Goal: Task Accomplishment & Management: Complete application form

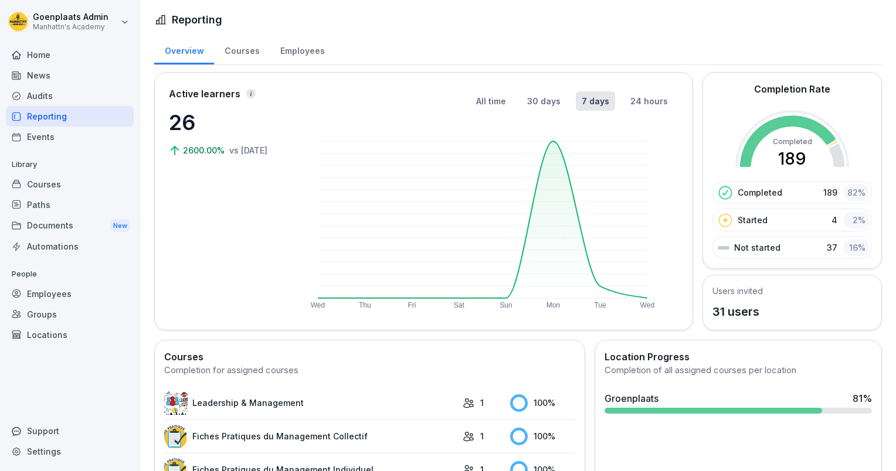
click at [63, 100] on div "Audits" at bounding box center [70, 96] width 128 height 21
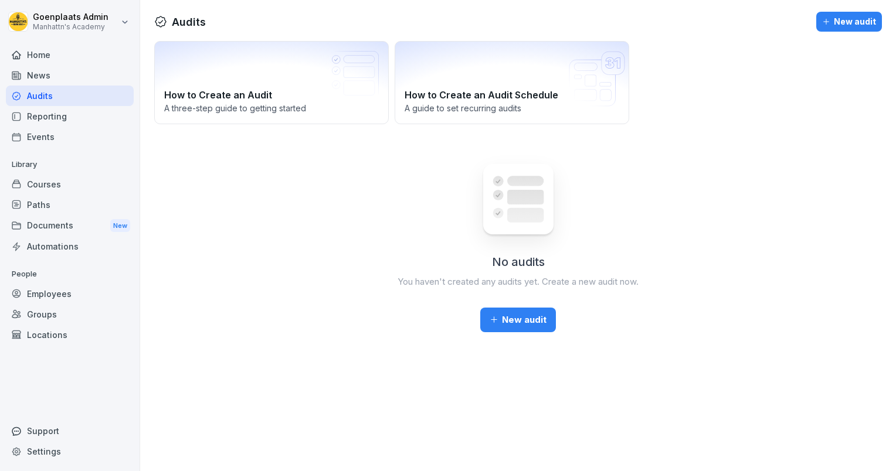
click at [60, 83] on div "News" at bounding box center [70, 75] width 128 height 21
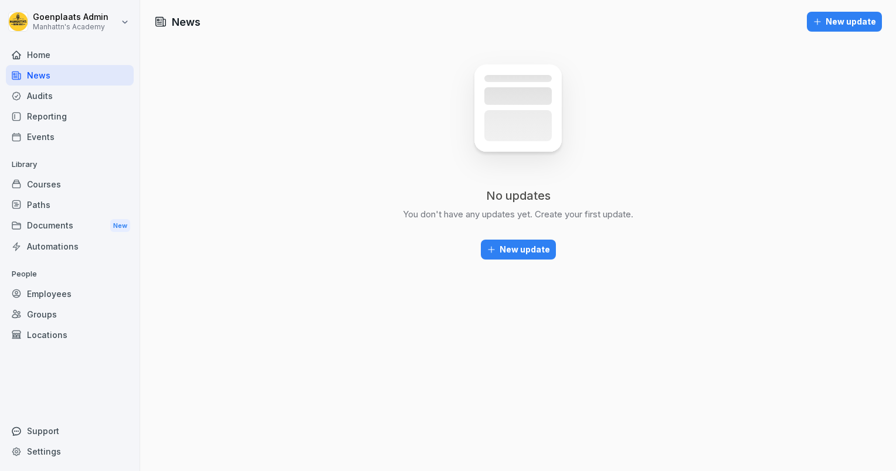
click at [60, 113] on div "Reporting" at bounding box center [70, 116] width 128 height 21
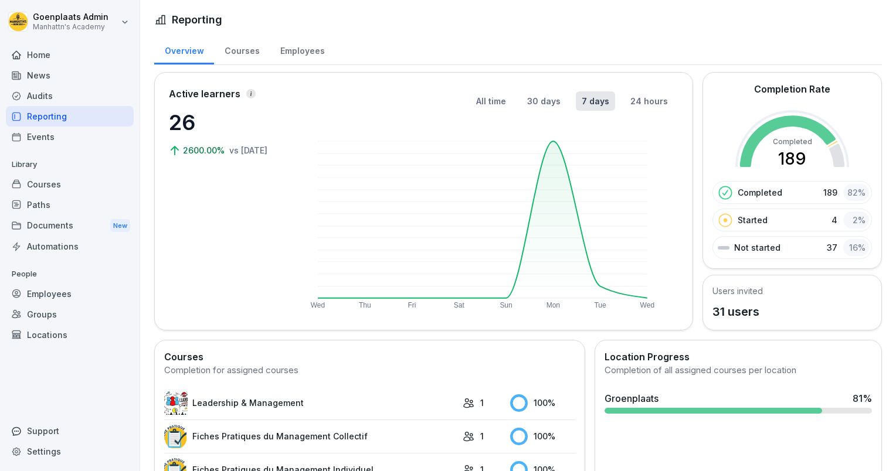
click at [53, 97] on div "Audits" at bounding box center [70, 96] width 128 height 21
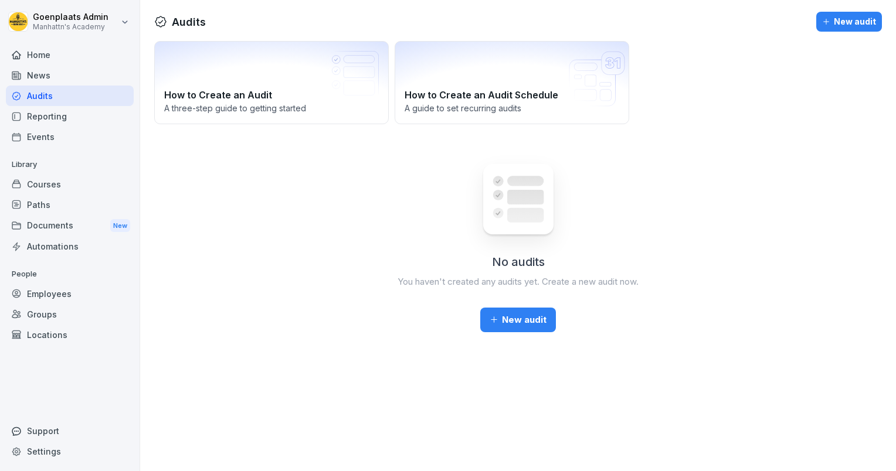
click at [56, 46] on div "Home" at bounding box center [70, 55] width 128 height 21
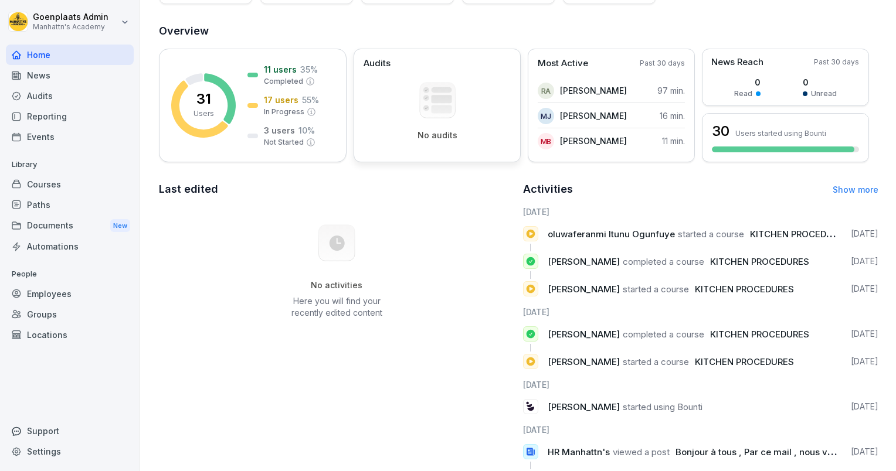
scroll to position [127, 0]
click at [66, 90] on div "Audits" at bounding box center [70, 96] width 128 height 21
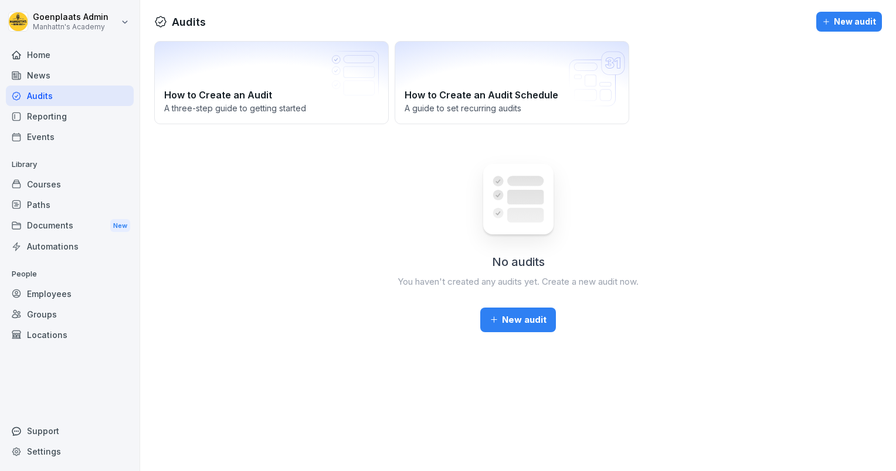
click at [504, 328] on button "New audit" at bounding box center [518, 320] width 76 height 25
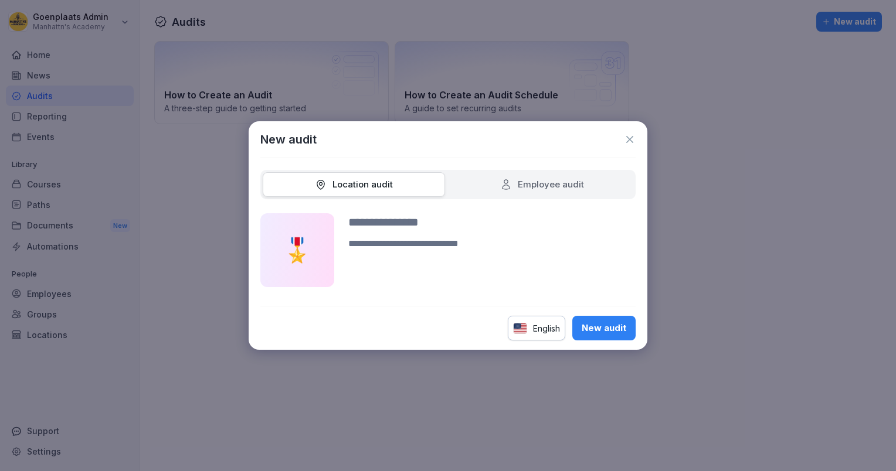
click at [631, 124] on div "New audit Location audit Employee audit 🎖️ English New audit" at bounding box center [448, 235] width 399 height 229
click at [565, 181] on div "Employee audit" at bounding box center [542, 184] width 84 height 13
click at [630, 142] on icon at bounding box center [630, 140] width 12 height 12
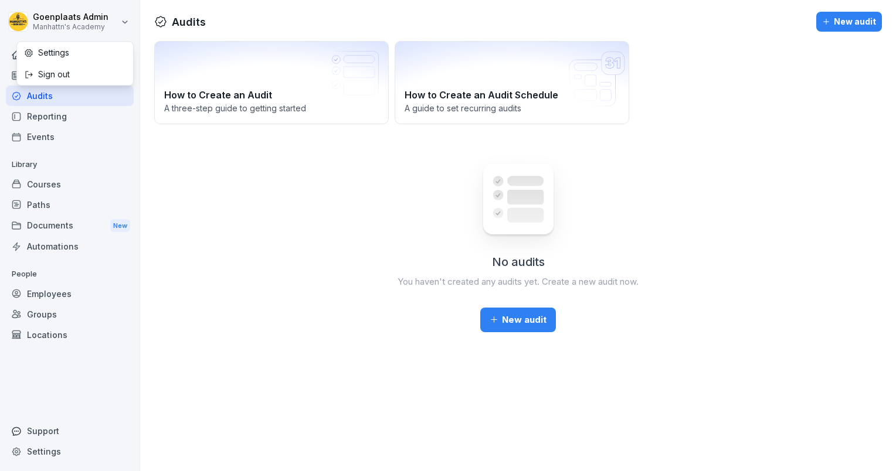
click at [97, 23] on html "Goenplaats Admin Manhattn's Academy Home News Audits Reporting Events Library C…" at bounding box center [448, 235] width 896 height 471
click at [87, 54] on div "Home" at bounding box center [70, 55] width 128 height 21
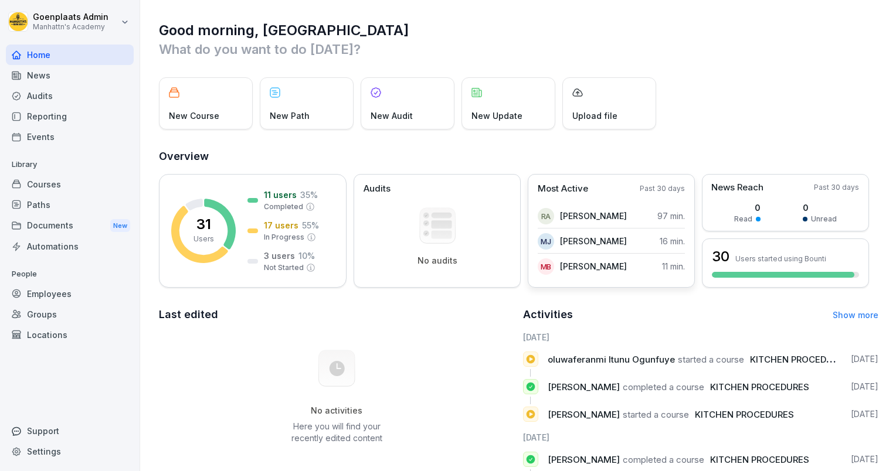
scroll to position [43, 0]
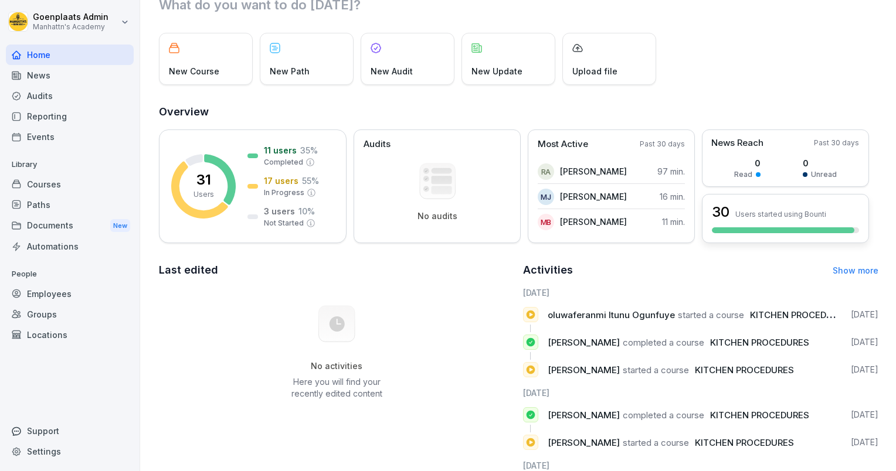
click at [741, 213] on p "Users started using Bounti" at bounding box center [780, 214] width 91 height 9
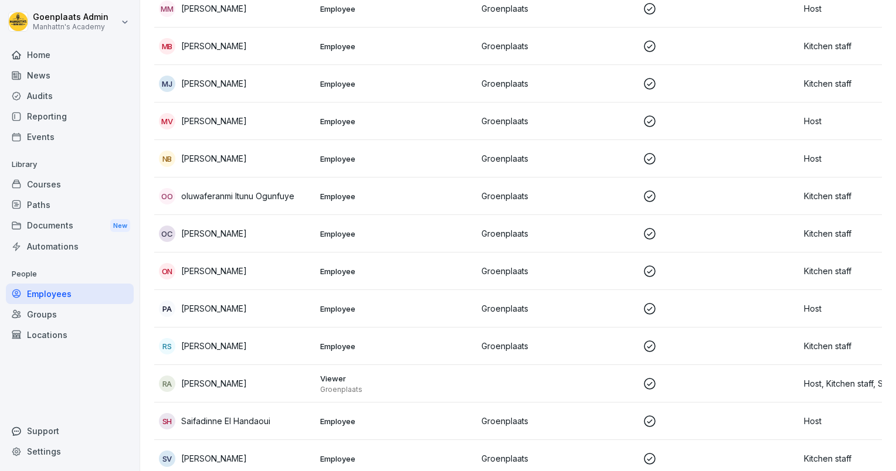
scroll to position [851, 0]
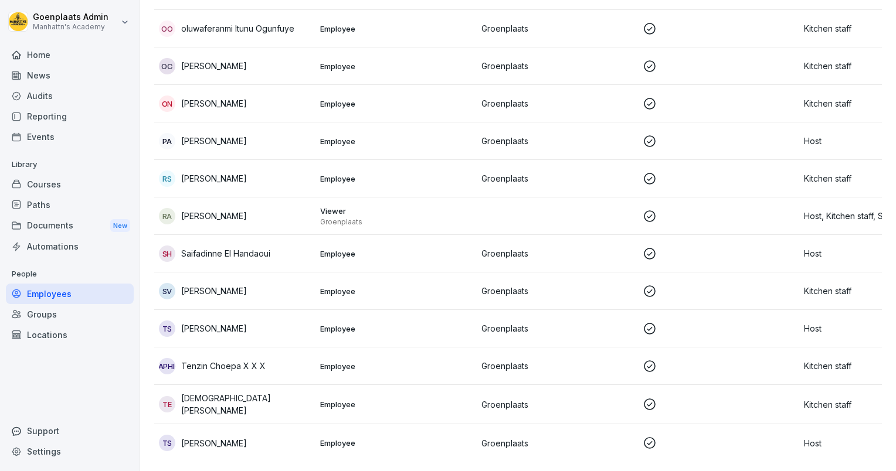
click at [551, 437] on p "Groenplaats" at bounding box center [557, 443] width 152 height 12
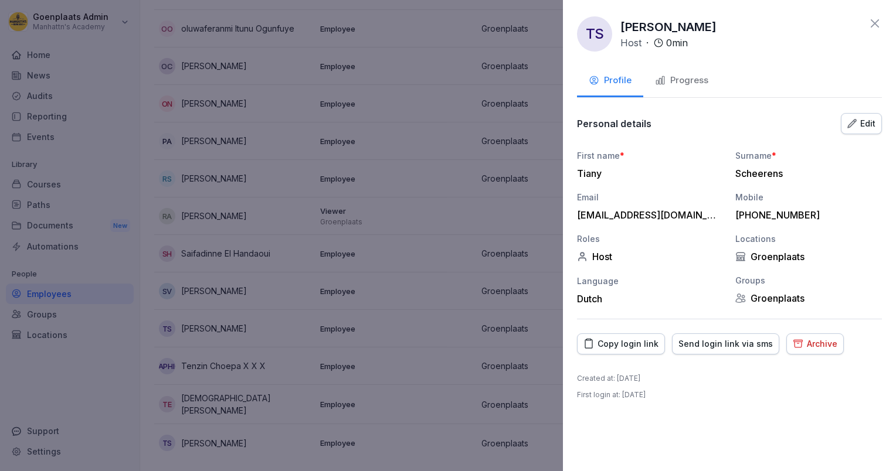
click at [502, 429] on div at bounding box center [448, 235] width 896 height 471
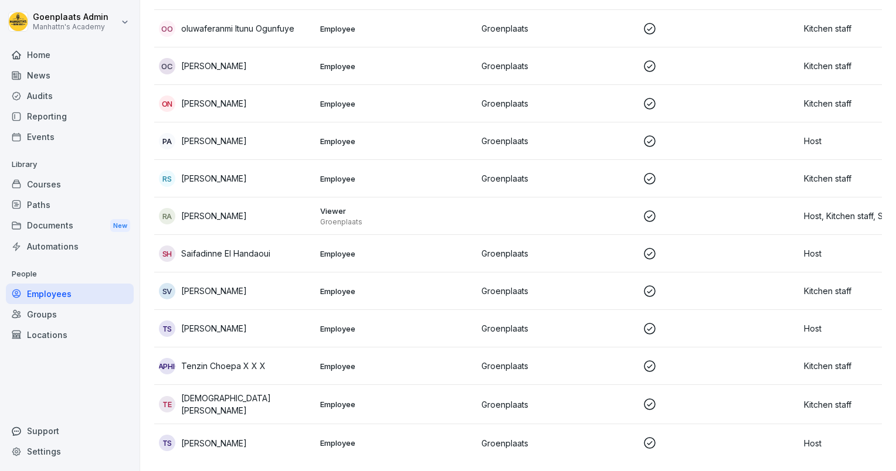
click at [829, 399] on p "Kitchen staff" at bounding box center [880, 405] width 152 height 12
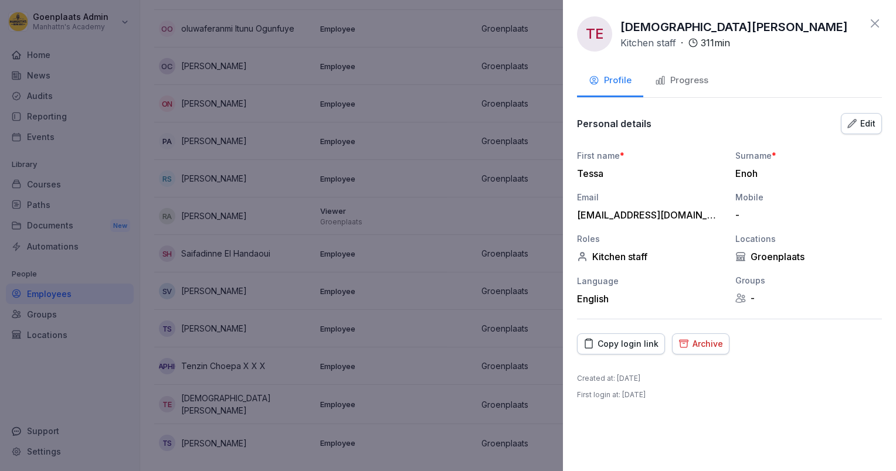
click at [497, 338] on div at bounding box center [448, 235] width 896 height 471
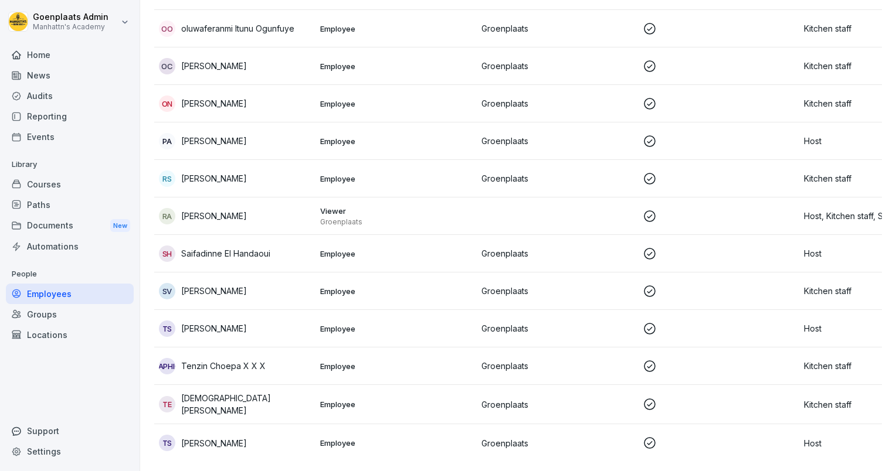
click at [837, 399] on p "Kitchen staff" at bounding box center [880, 405] width 152 height 12
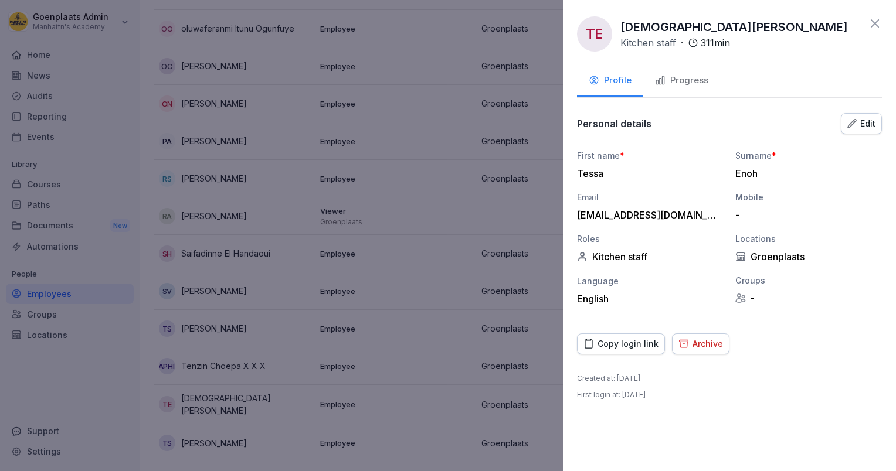
click at [703, 339] on div "Archive" at bounding box center [700, 344] width 45 height 13
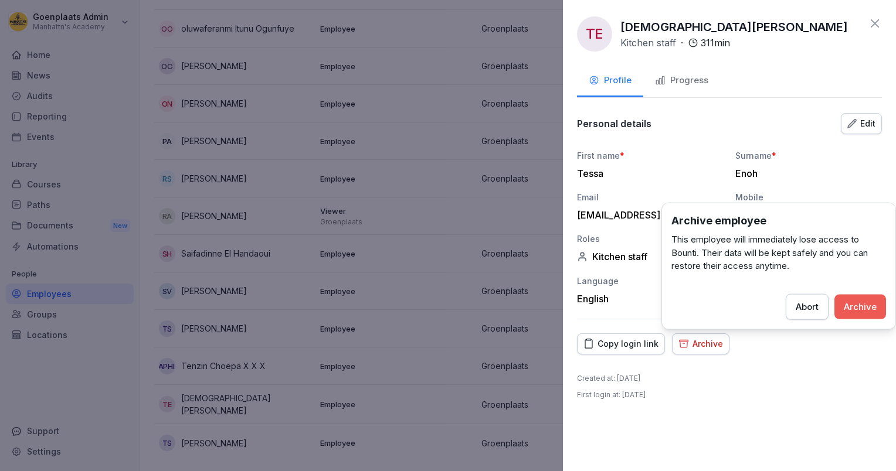
click at [858, 310] on div "Archive" at bounding box center [860, 306] width 33 height 13
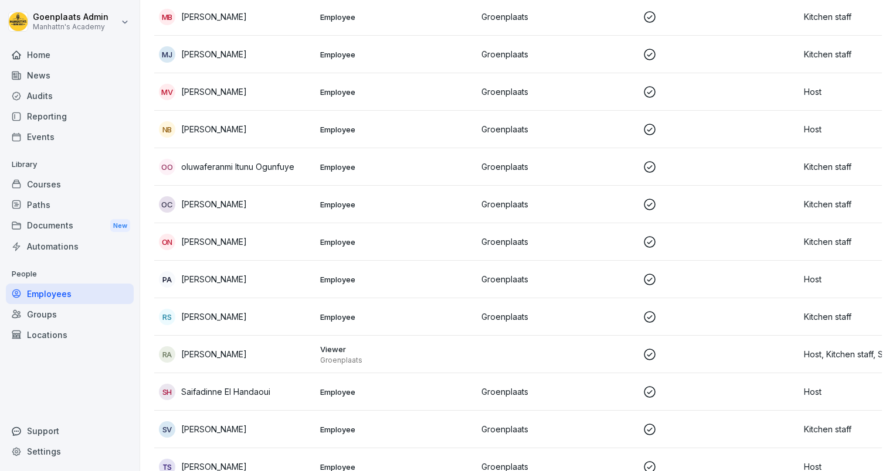
scroll to position [695, 0]
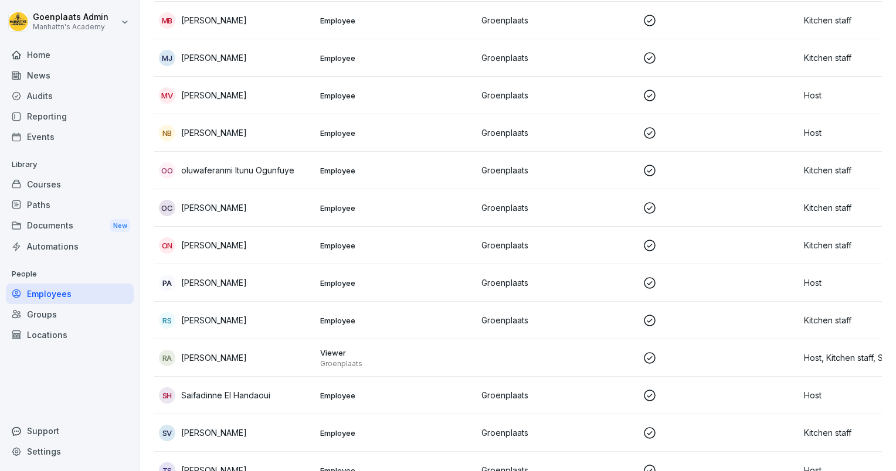
click at [816, 209] on p "Kitchen staff" at bounding box center [880, 208] width 152 height 12
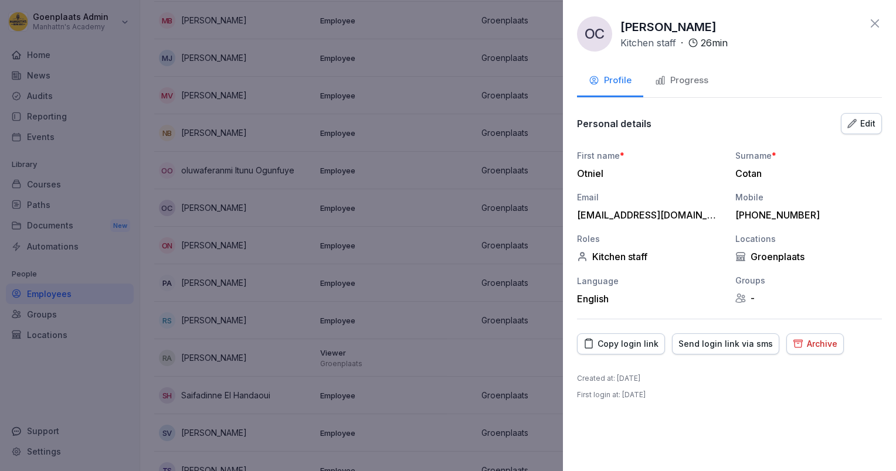
click at [814, 349] on button "Archive" at bounding box center [814, 344] width 57 height 21
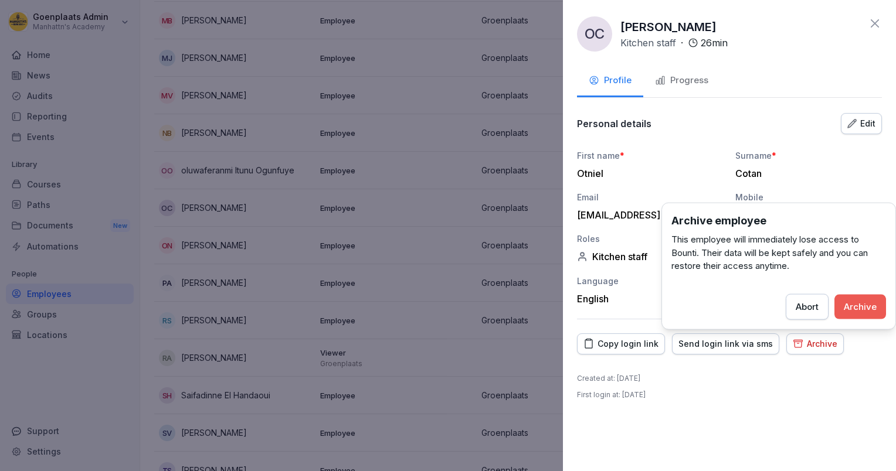
click at [867, 304] on div "Archive" at bounding box center [860, 306] width 33 height 13
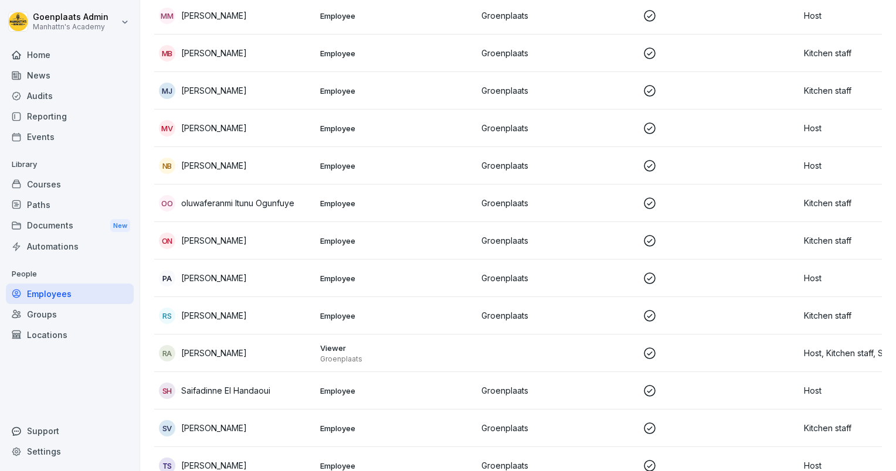
scroll to position [654, 0]
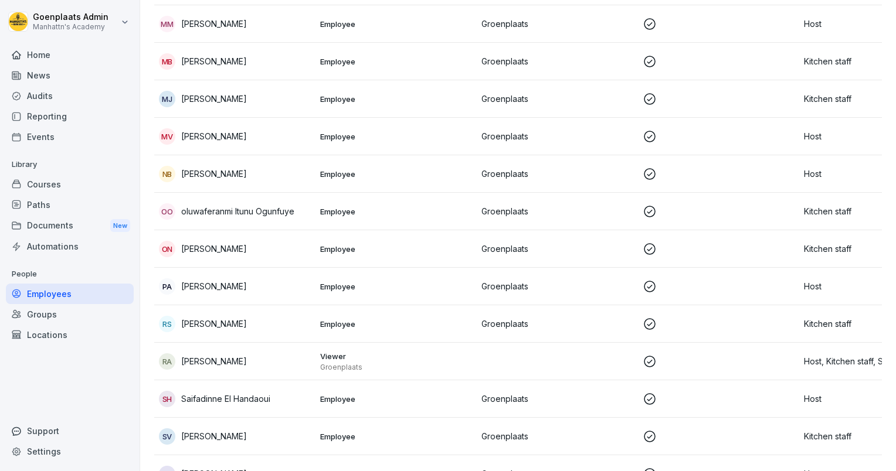
click at [814, 134] on p "Host" at bounding box center [880, 136] width 152 height 12
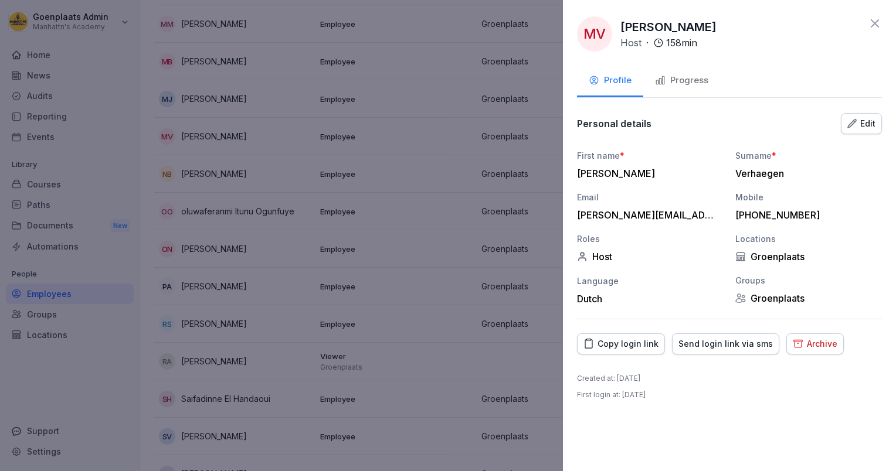
click at [454, 263] on div at bounding box center [448, 235] width 896 height 471
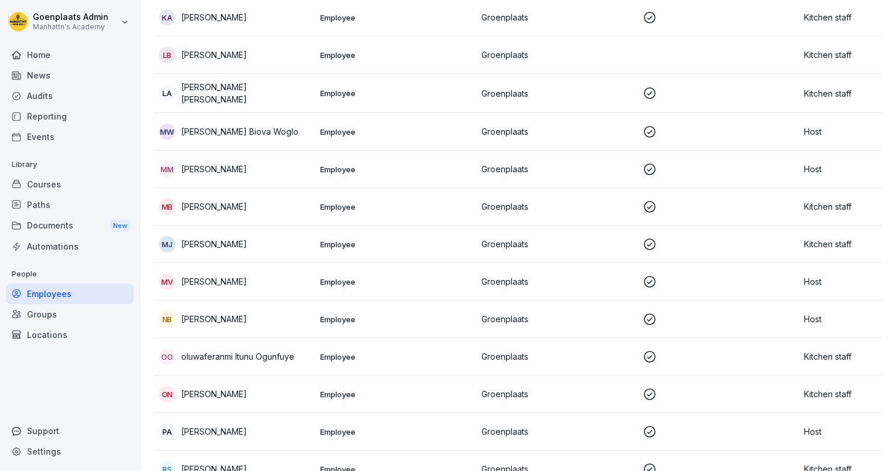
scroll to position [502, 0]
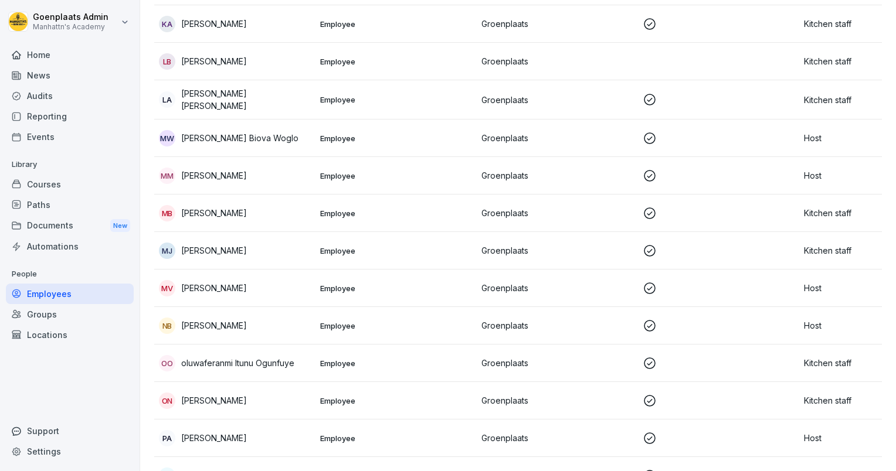
click at [811, 170] on p "Host" at bounding box center [880, 175] width 152 height 12
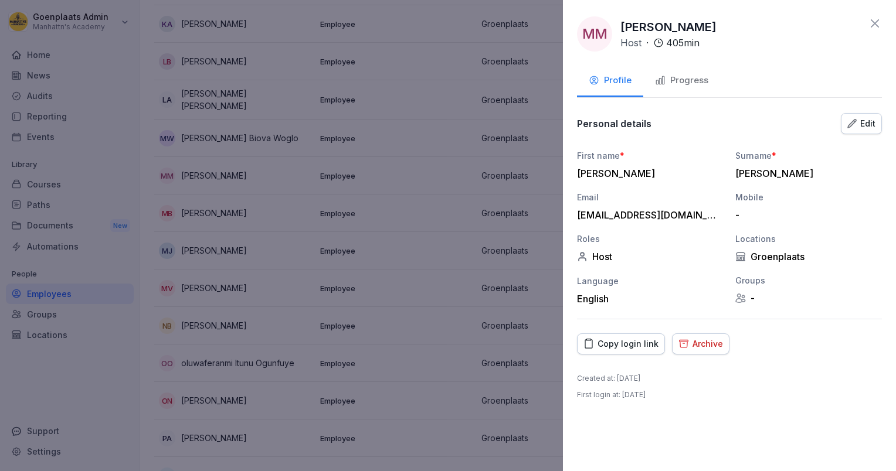
click at [696, 341] on div "Archive" at bounding box center [700, 344] width 45 height 13
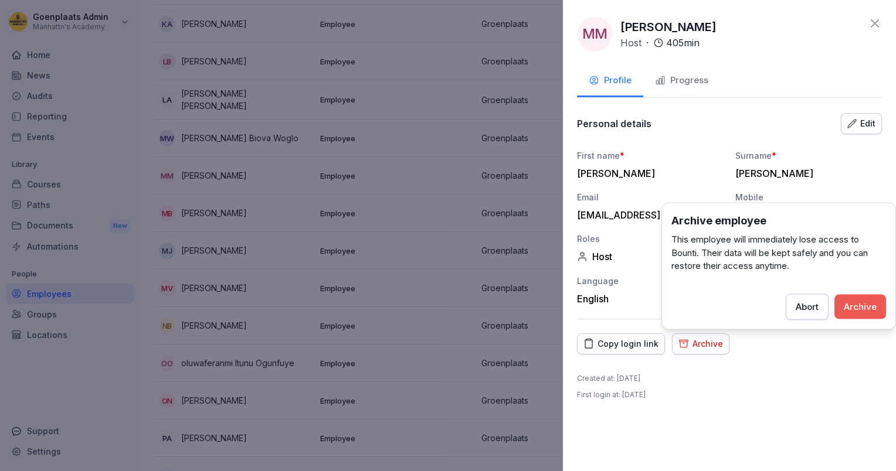
click at [873, 302] on div "Archive" at bounding box center [860, 306] width 33 height 13
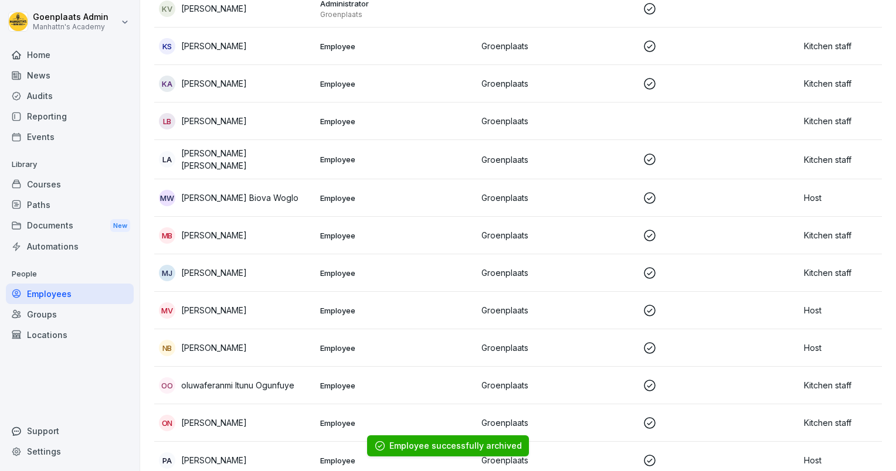
scroll to position [442, 0]
click at [802, 191] on td "Host" at bounding box center [879, 199] width 161 height 38
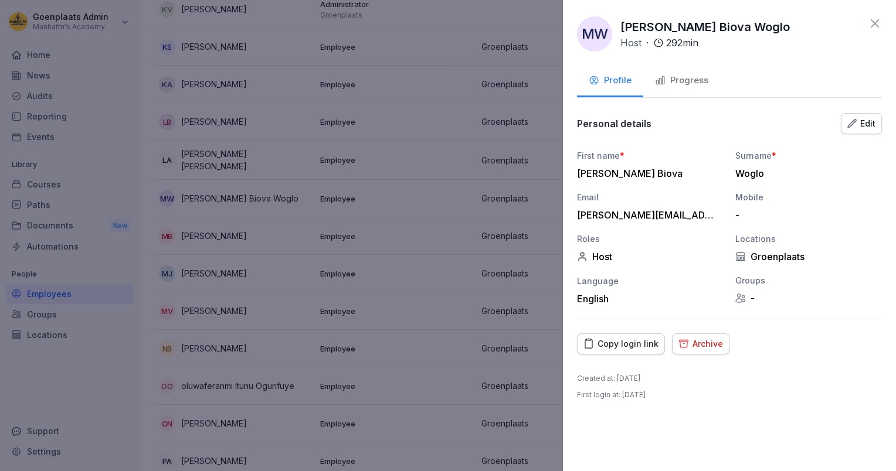
click at [689, 338] on div "Archive" at bounding box center [700, 344] width 45 height 13
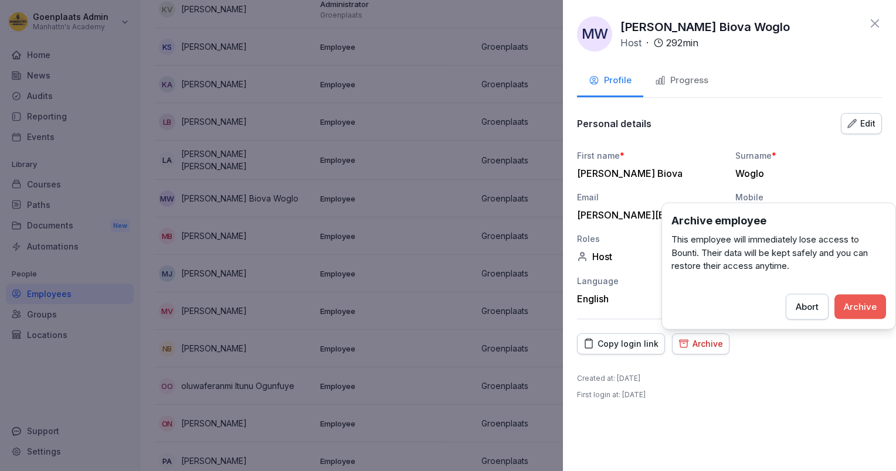
click at [870, 304] on div "Archive" at bounding box center [860, 306] width 33 height 13
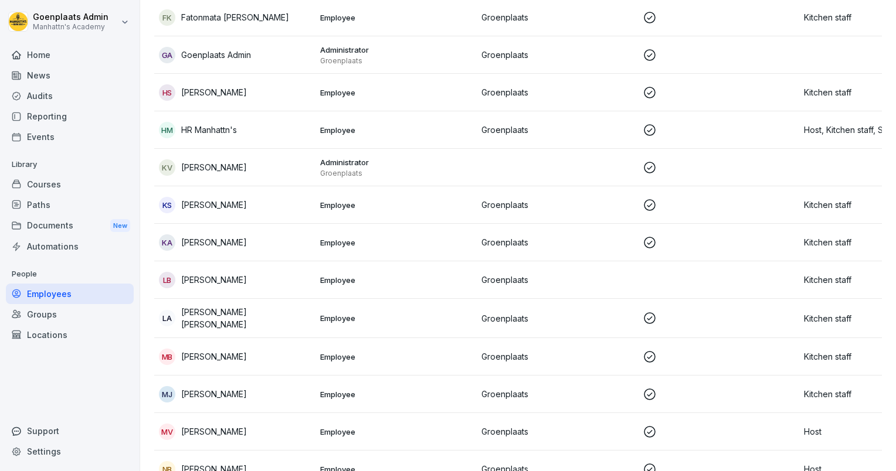
scroll to position [283, 0]
click at [776, 176] on td at bounding box center [718, 168] width 161 height 38
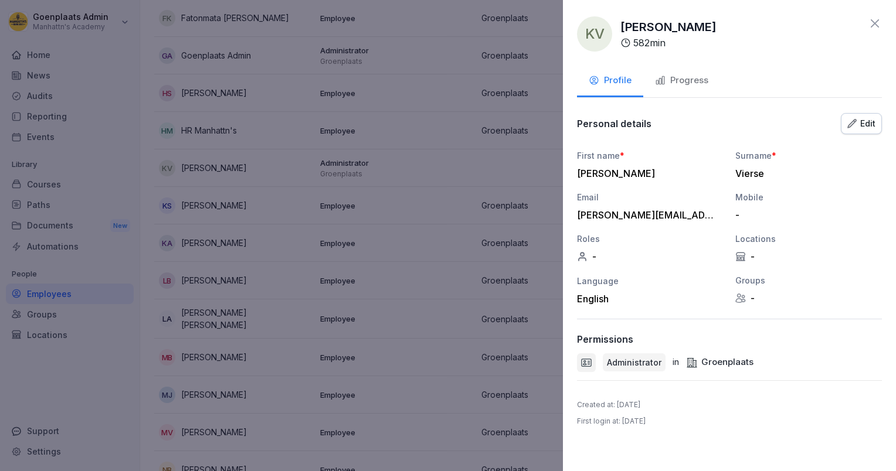
click at [451, 179] on div at bounding box center [448, 235] width 896 height 471
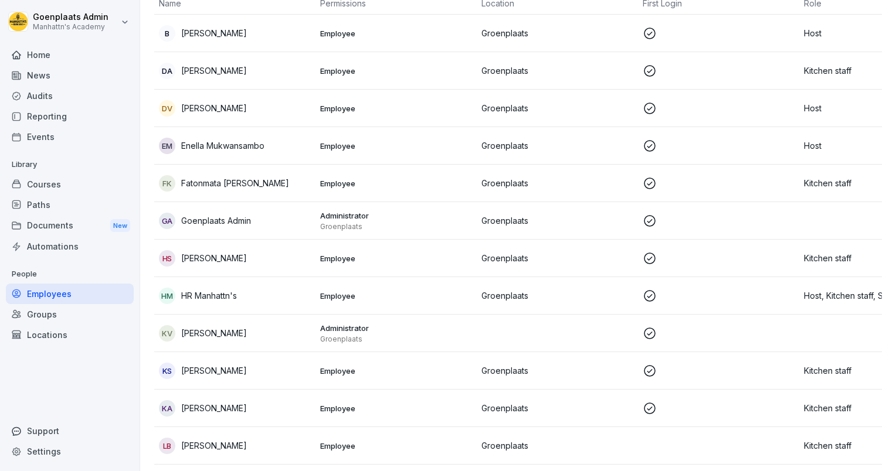
scroll to position [117, 0]
click at [834, 192] on td "Kitchen staff" at bounding box center [879, 185] width 161 height 38
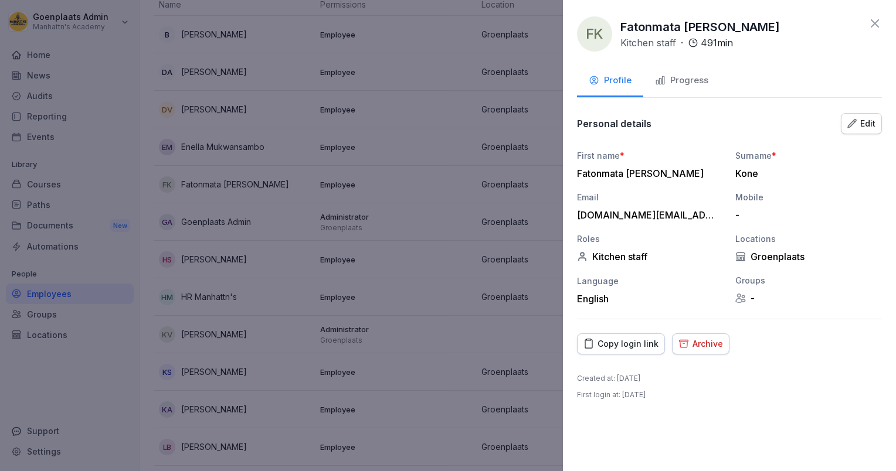
click at [698, 343] on div "Archive" at bounding box center [700, 344] width 45 height 13
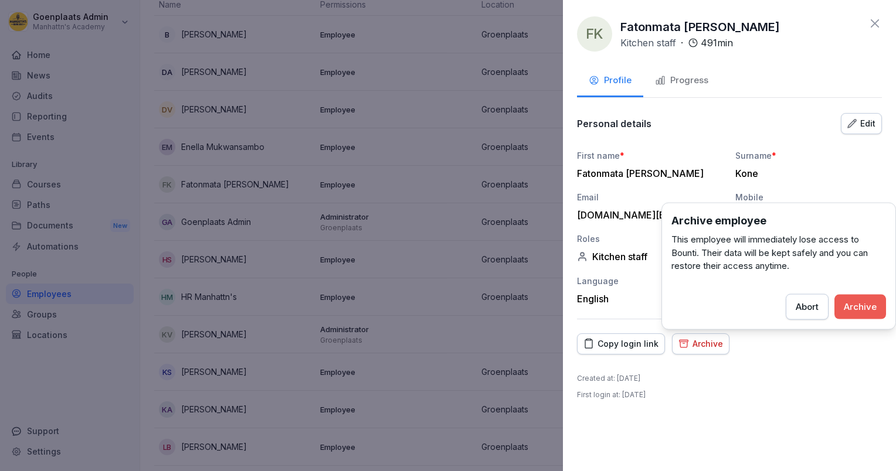
click at [854, 311] on div "Archive" at bounding box center [860, 306] width 33 height 13
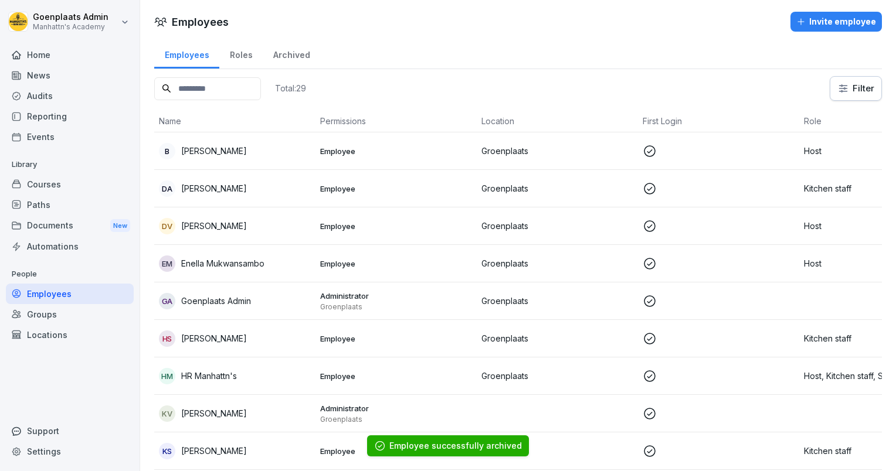
scroll to position [0, 4]
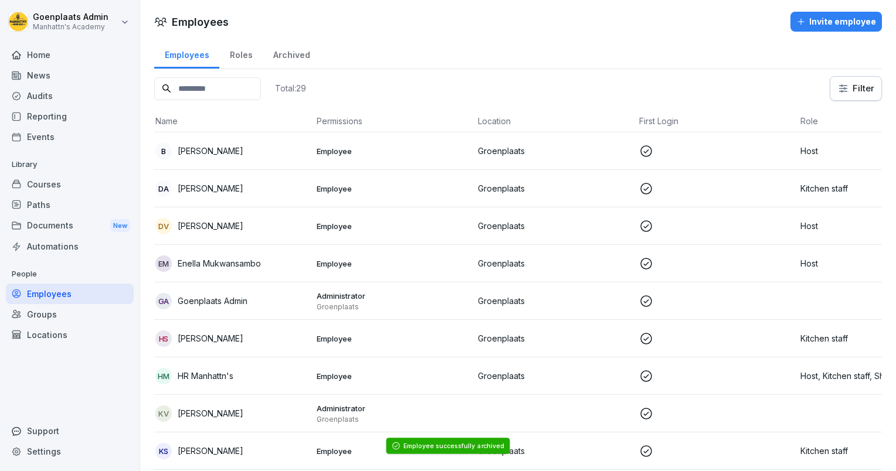
click at [244, 58] on div "Roles" at bounding box center [240, 54] width 43 height 30
click at [244, 56] on div "Roles" at bounding box center [240, 54] width 43 height 30
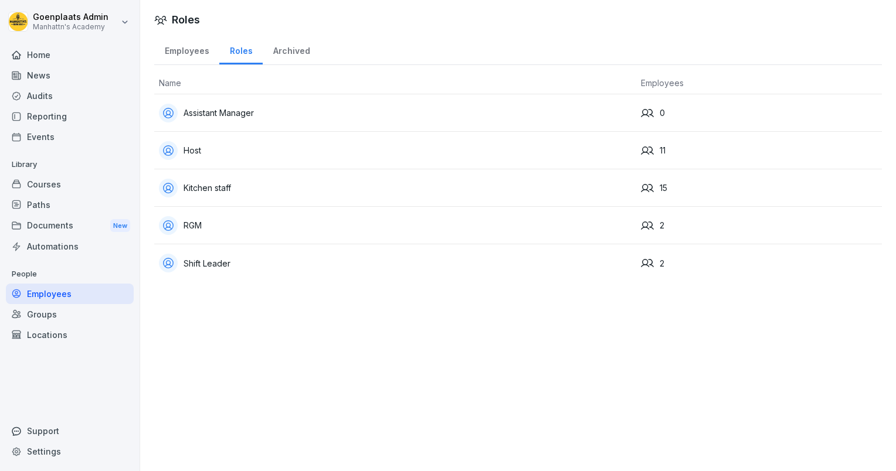
click at [197, 232] on div "RGM" at bounding box center [395, 225] width 472 height 19
click at [289, 250] on td "Shift Leader" at bounding box center [395, 263] width 482 height 38
drag, startPoint x: 267, startPoint y: 9, endPoint x: 427, endPoint y: 127, distance: 198.3
click at [427, 127] on td "Assistant Manager" at bounding box center [395, 113] width 482 height 38
click at [193, 49] on div "Employees" at bounding box center [186, 50] width 65 height 30
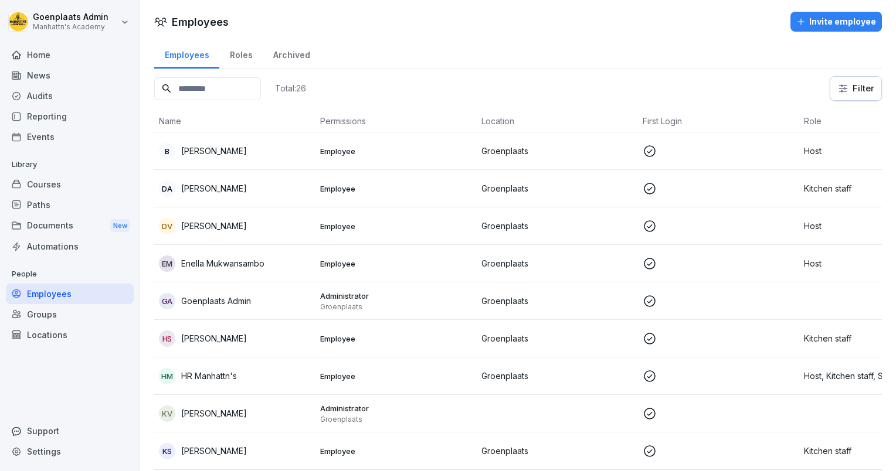
click at [835, 21] on div "Invite employee" at bounding box center [836, 21] width 80 height 13
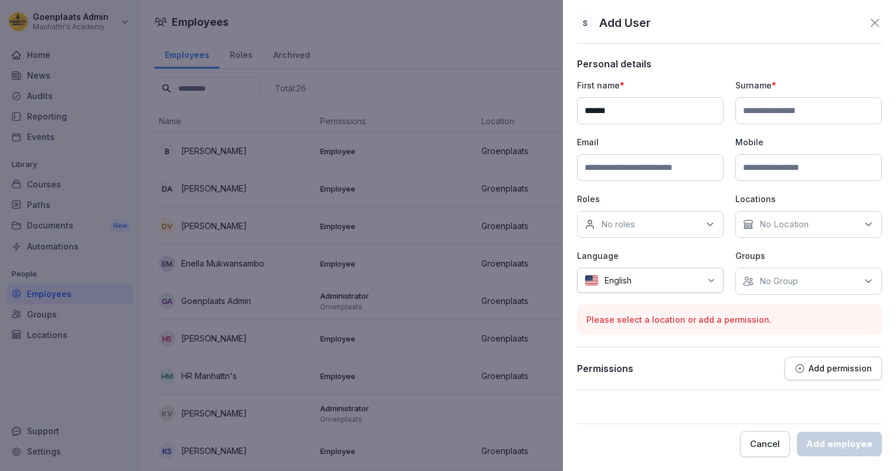
type input "******"
click at [780, 109] on input at bounding box center [808, 110] width 147 height 27
paste input "*********"
type input "*********"
click at [652, 164] on input at bounding box center [650, 167] width 147 height 27
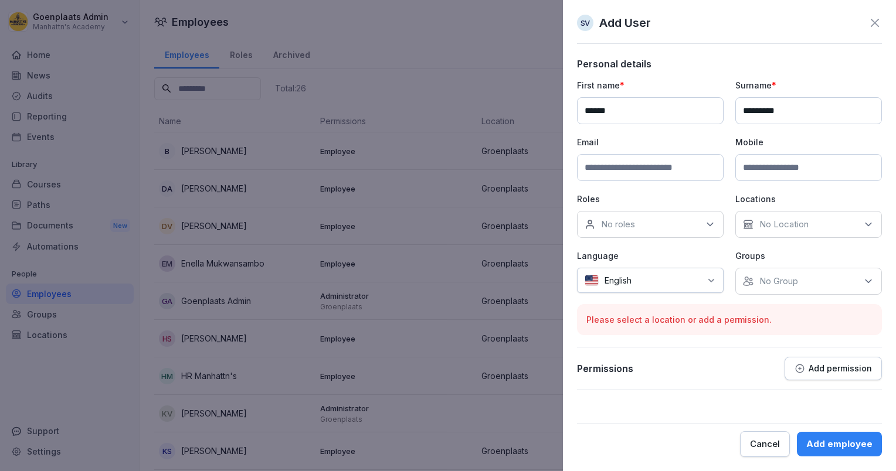
paste input "**********"
type input "**********"
click at [761, 163] on input at bounding box center [808, 167] width 147 height 27
